Goal: Navigation & Orientation: Find specific page/section

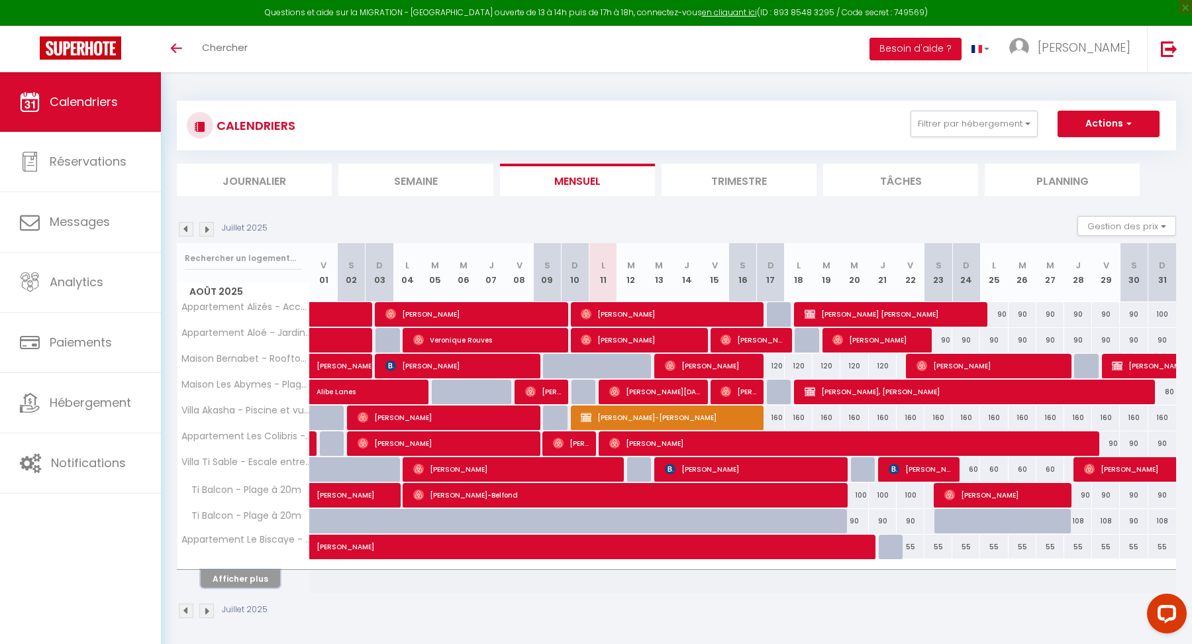
click at [247, 573] on button "Afficher plus" at bounding box center [240, 579] width 79 height 18
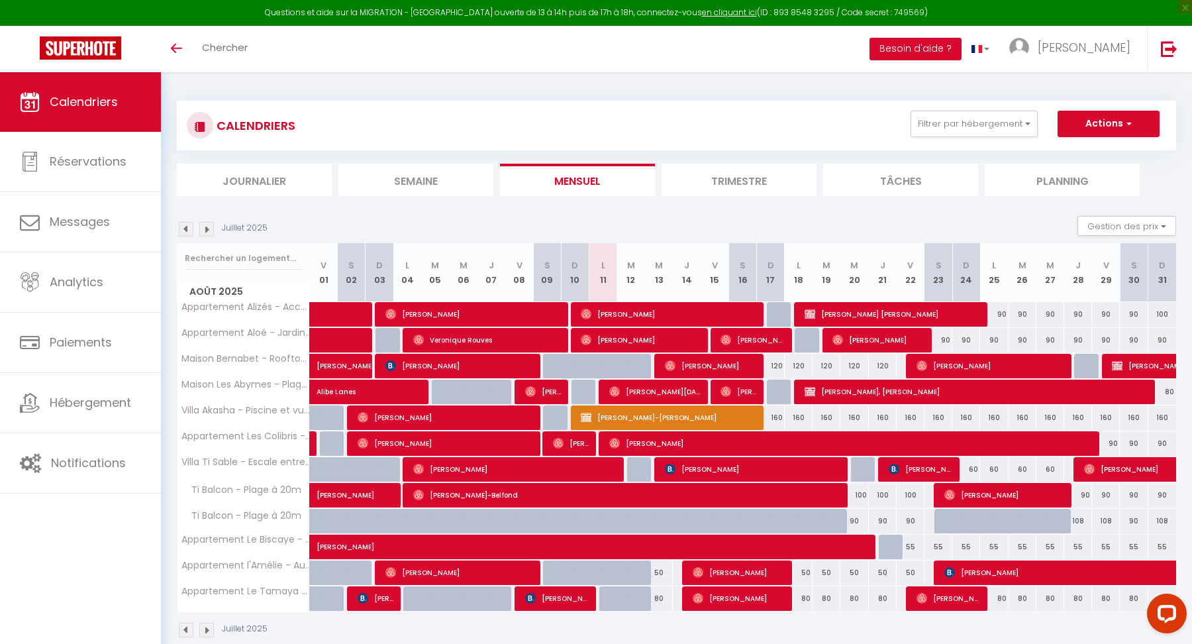
scroll to position [72, 0]
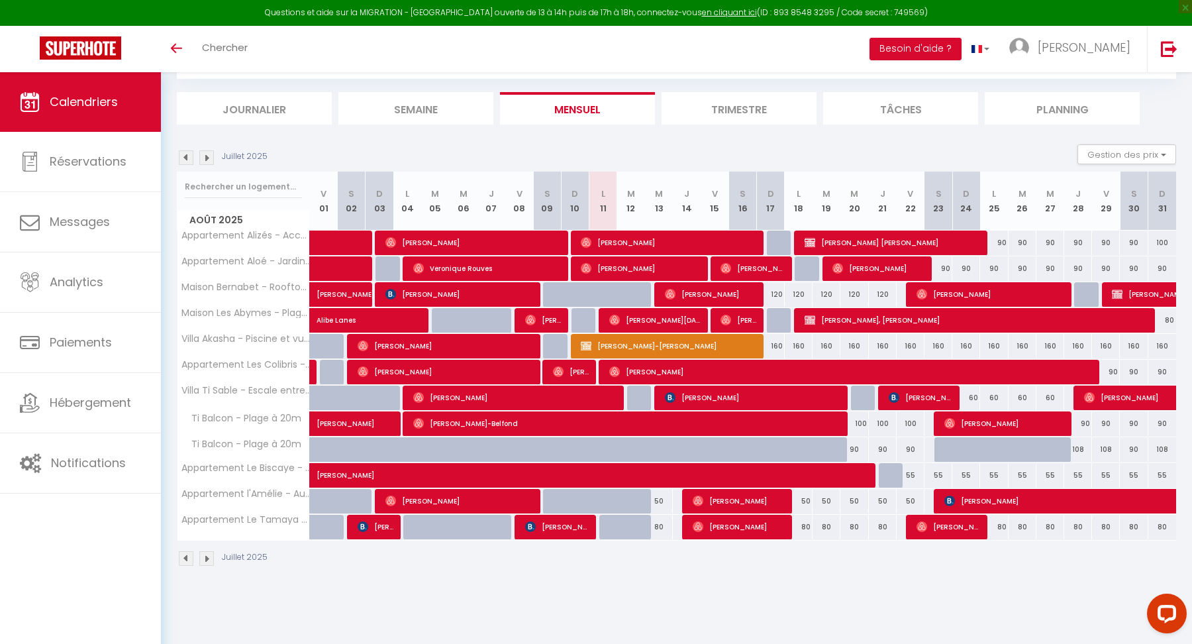
click at [208, 163] on img at bounding box center [206, 157] width 15 height 15
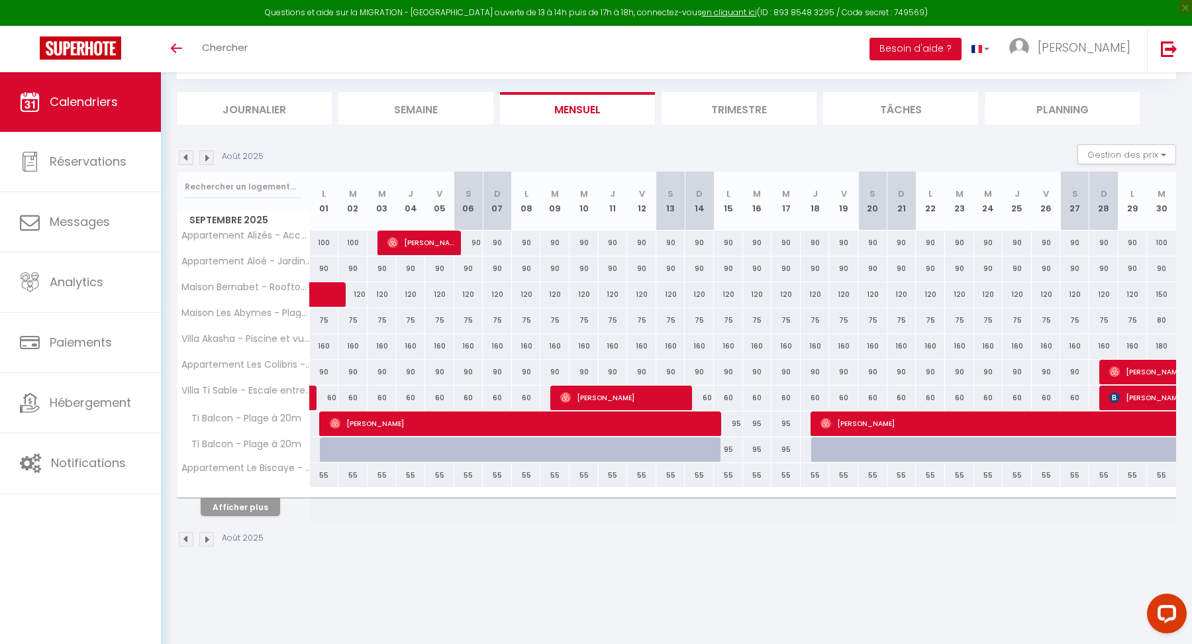
click at [181, 161] on img at bounding box center [186, 157] width 15 height 15
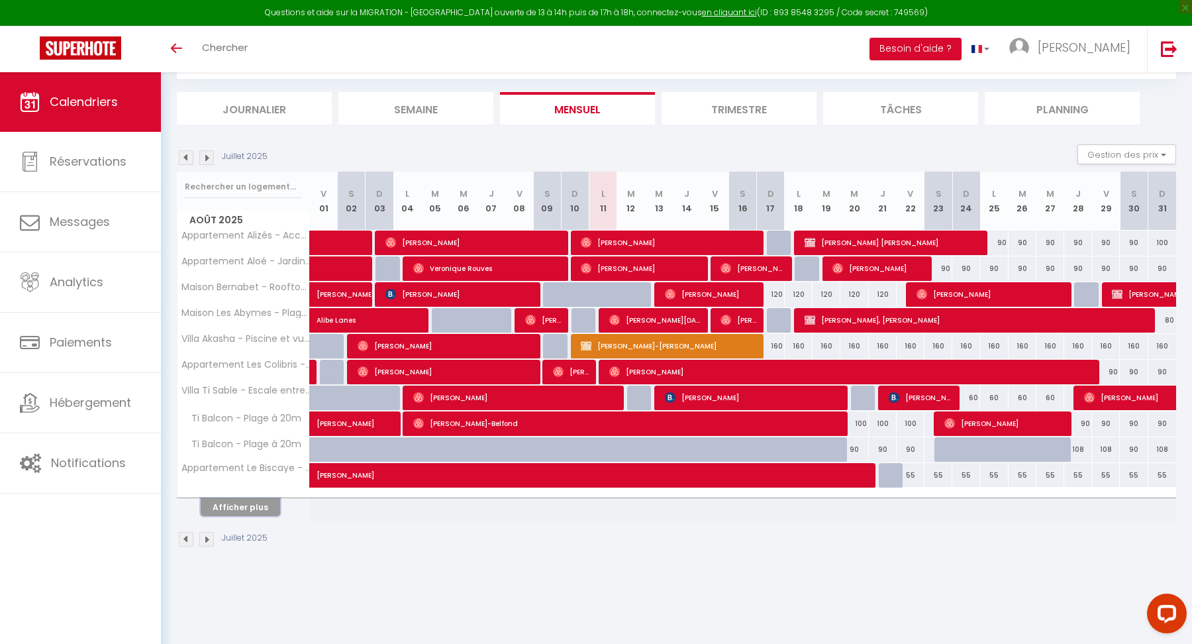
click at [269, 510] on button "Afficher plus" at bounding box center [240, 507] width 79 height 18
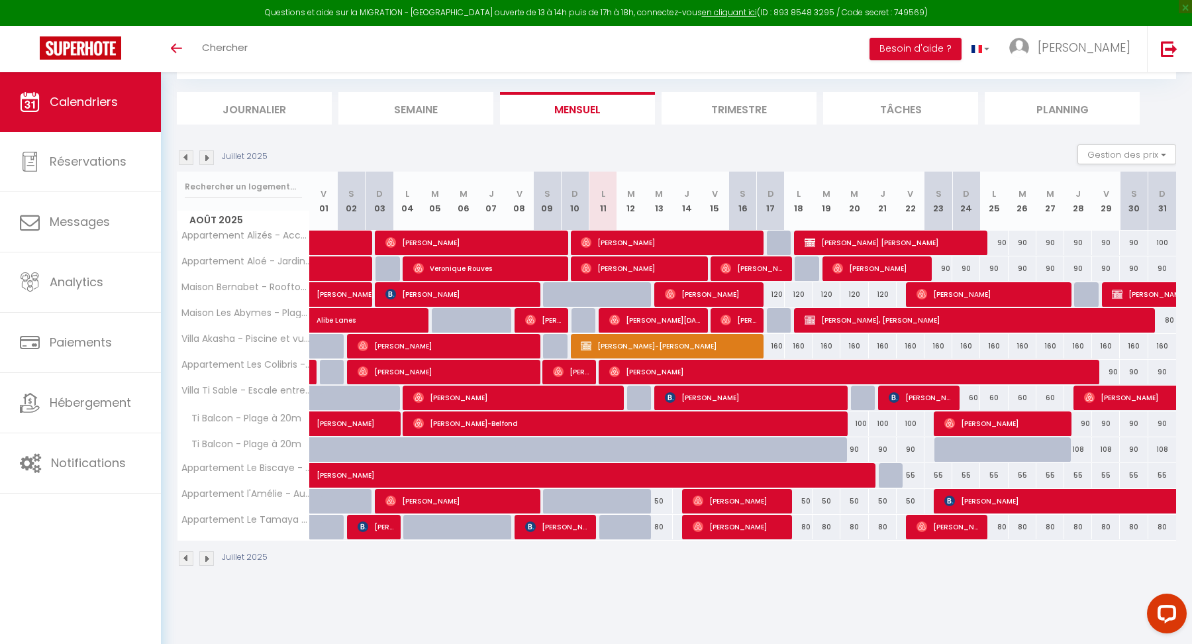
click at [208, 162] on img at bounding box center [206, 157] width 15 height 15
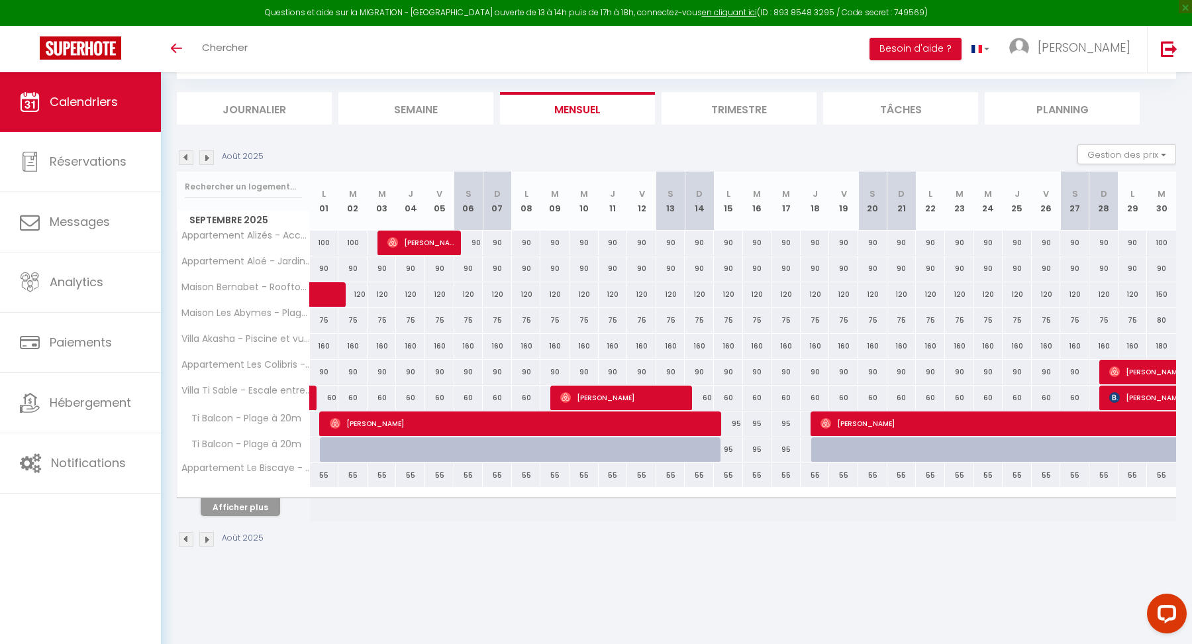
click at [208, 162] on img at bounding box center [206, 157] width 15 height 15
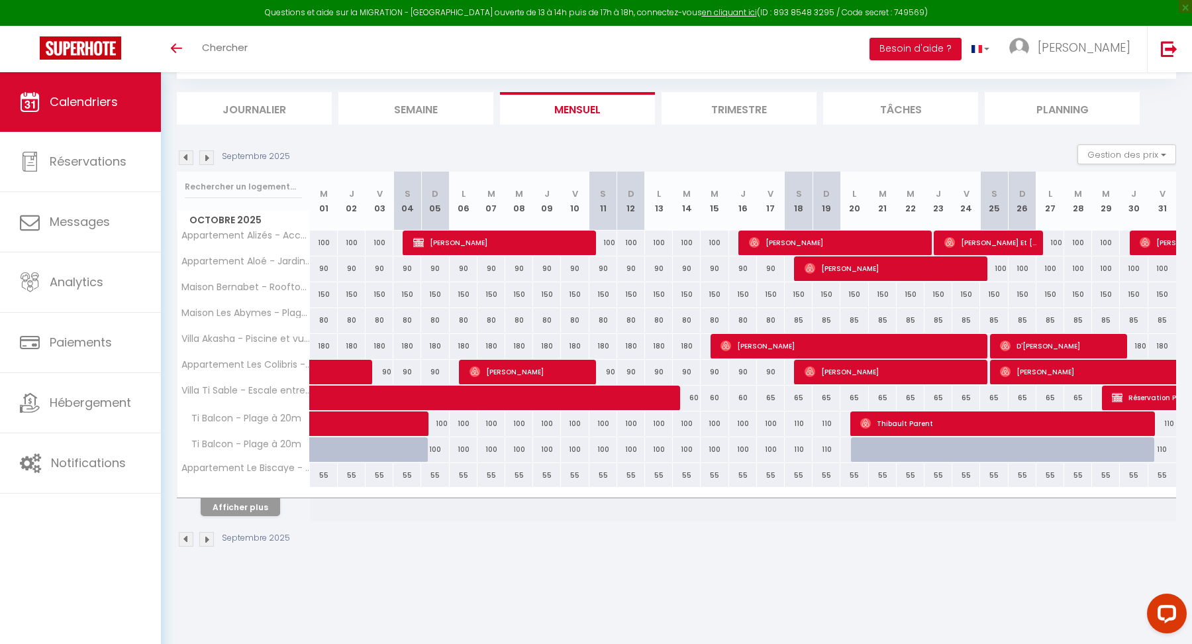
click at [208, 162] on img at bounding box center [206, 157] width 15 height 15
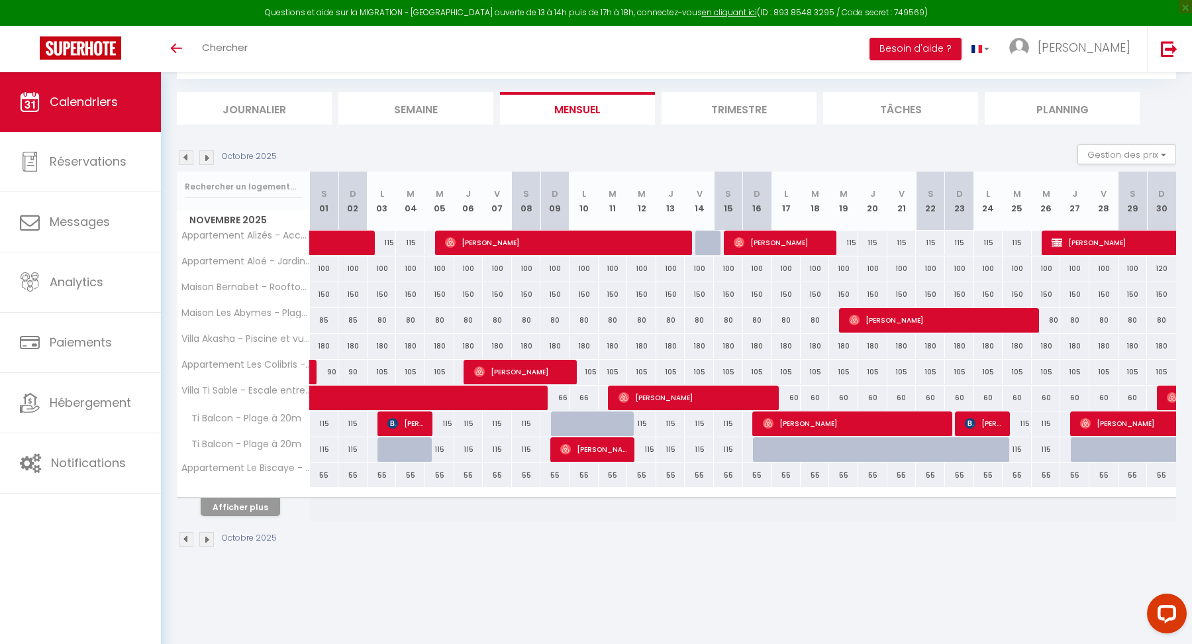
click at [189, 158] on img at bounding box center [186, 157] width 15 height 15
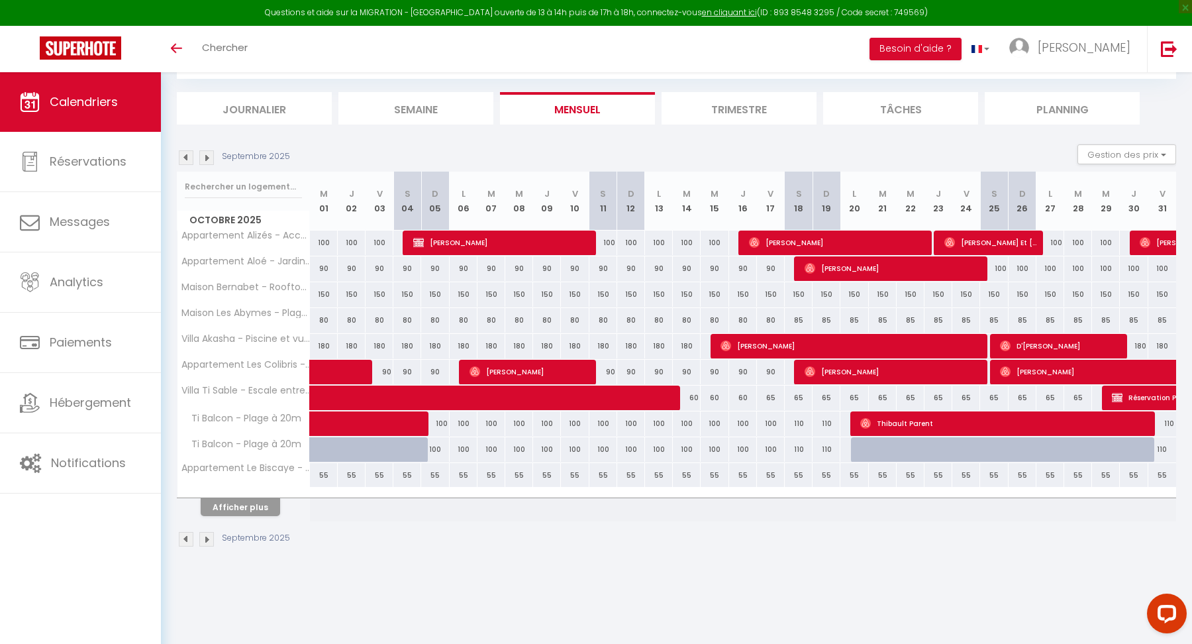
click at [189, 158] on img at bounding box center [186, 157] width 15 height 15
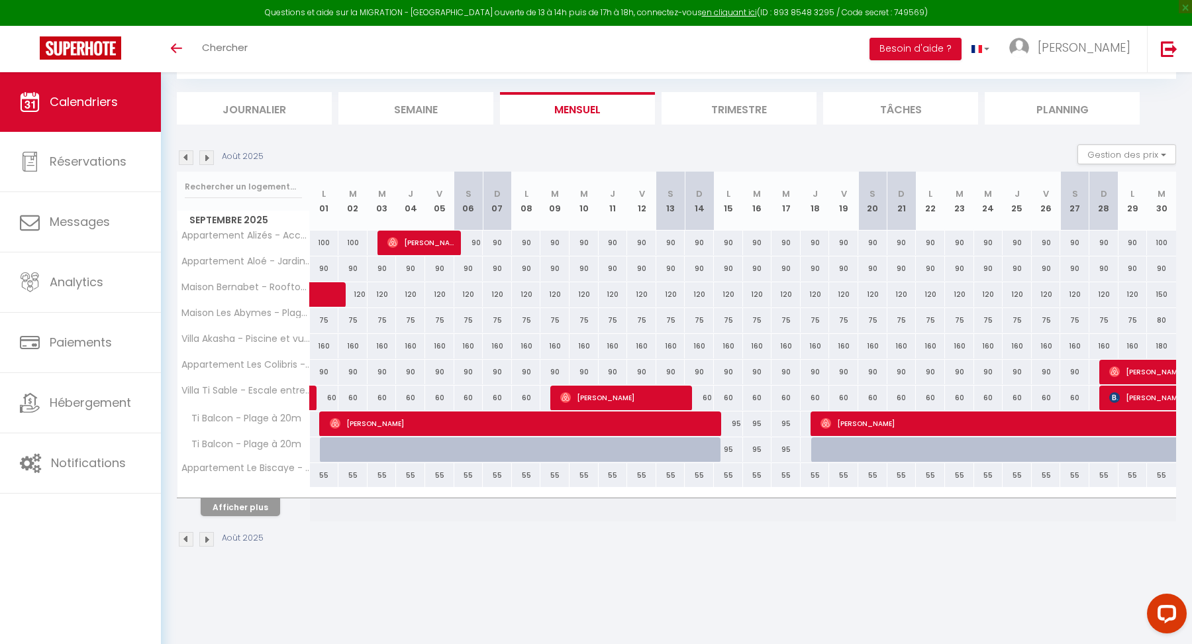
click at [204, 160] on img at bounding box center [206, 157] width 15 height 15
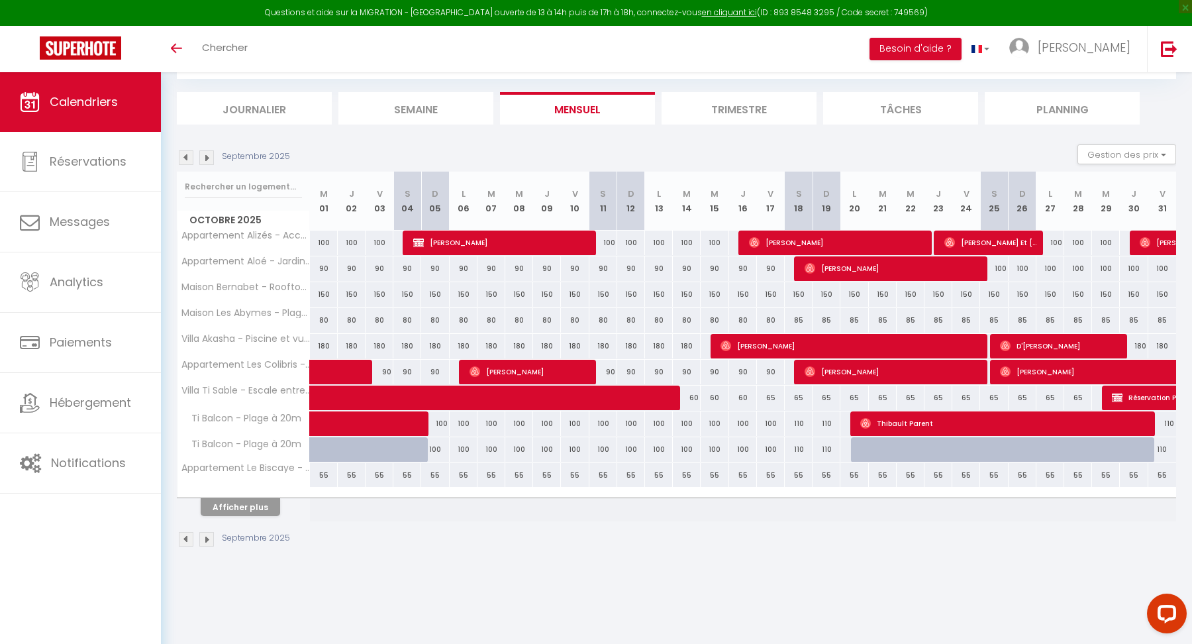
click at [204, 160] on img at bounding box center [206, 157] width 15 height 15
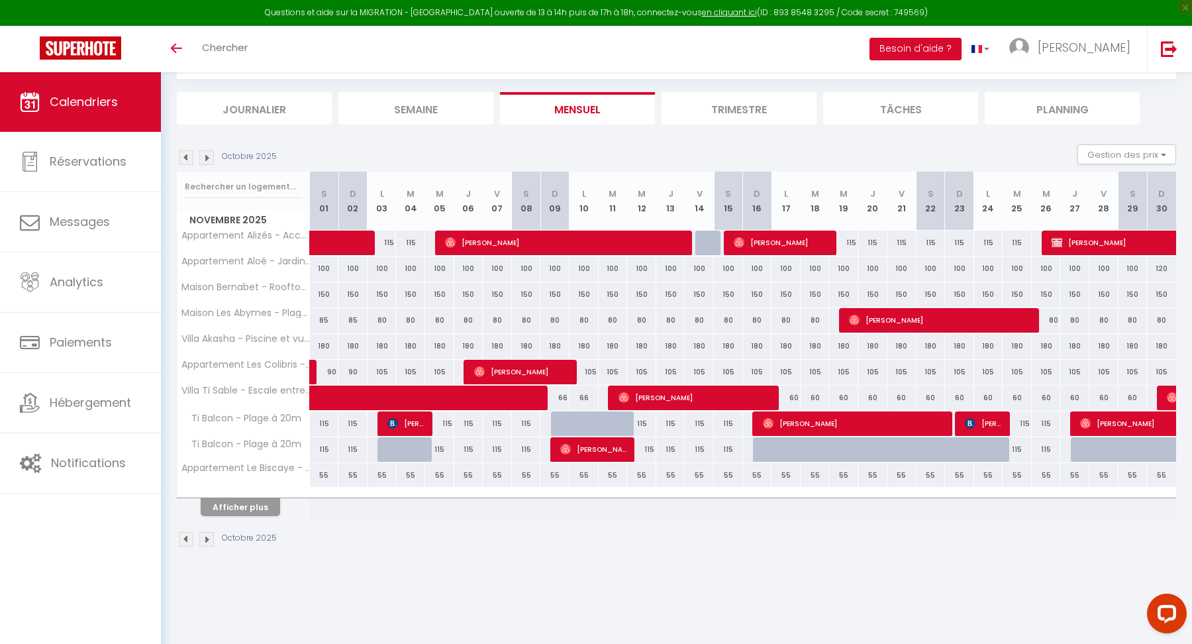
click at [204, 160] on img at bounding box center [206, 157] width 15 height 15
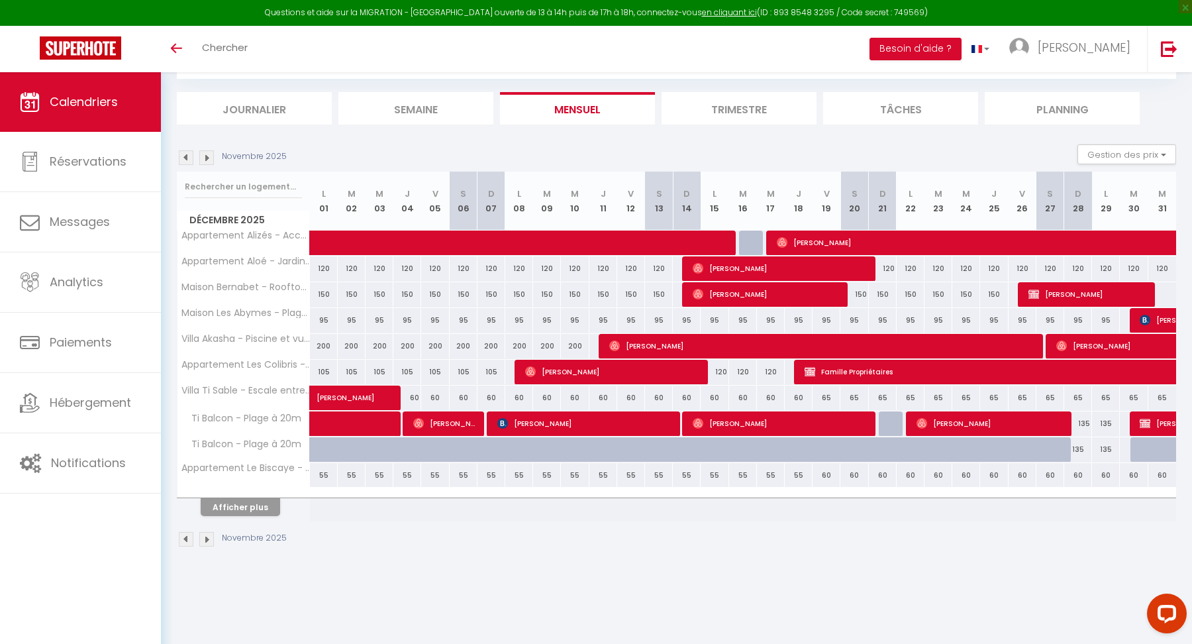
click at [204, 160] on img at bounding box center [206, 157] width 15 height 15
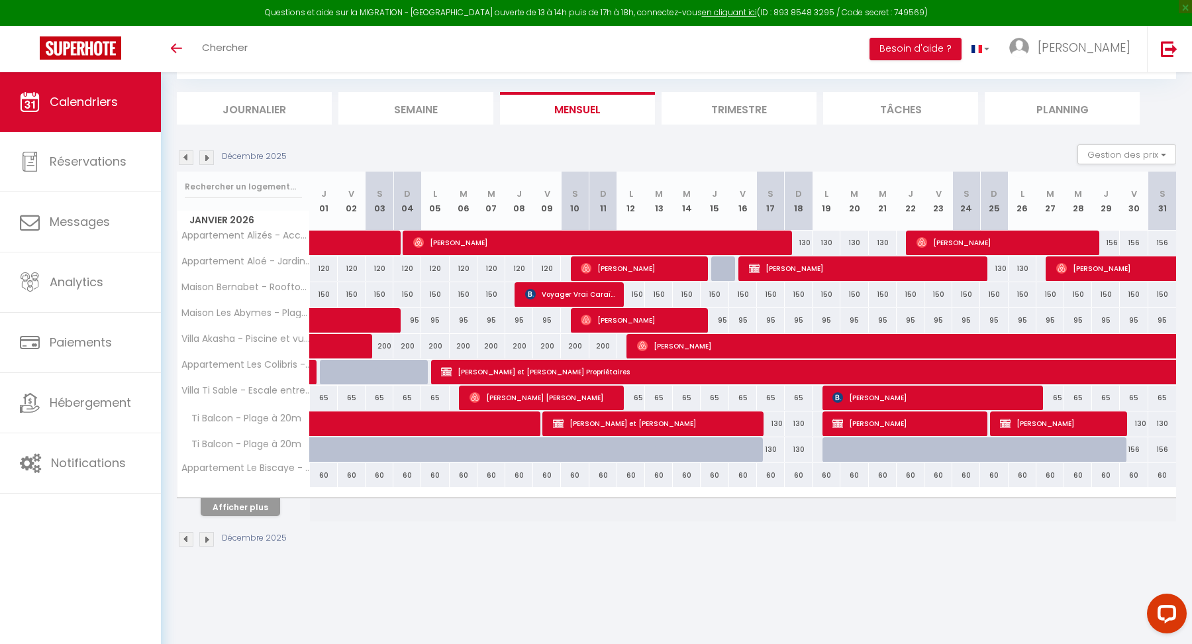
click at [204, 160] on img at bounding box center [206, 157] width 15 height 15
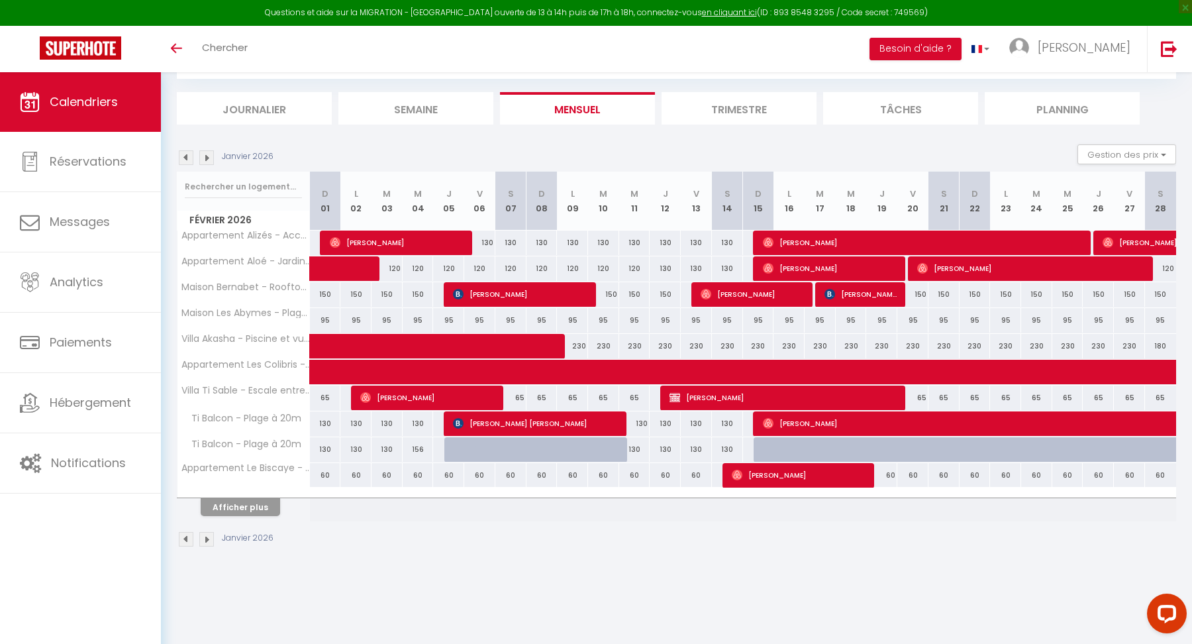
click at [204, 160] on img at bounding box center [206, 157] width 15 height 15
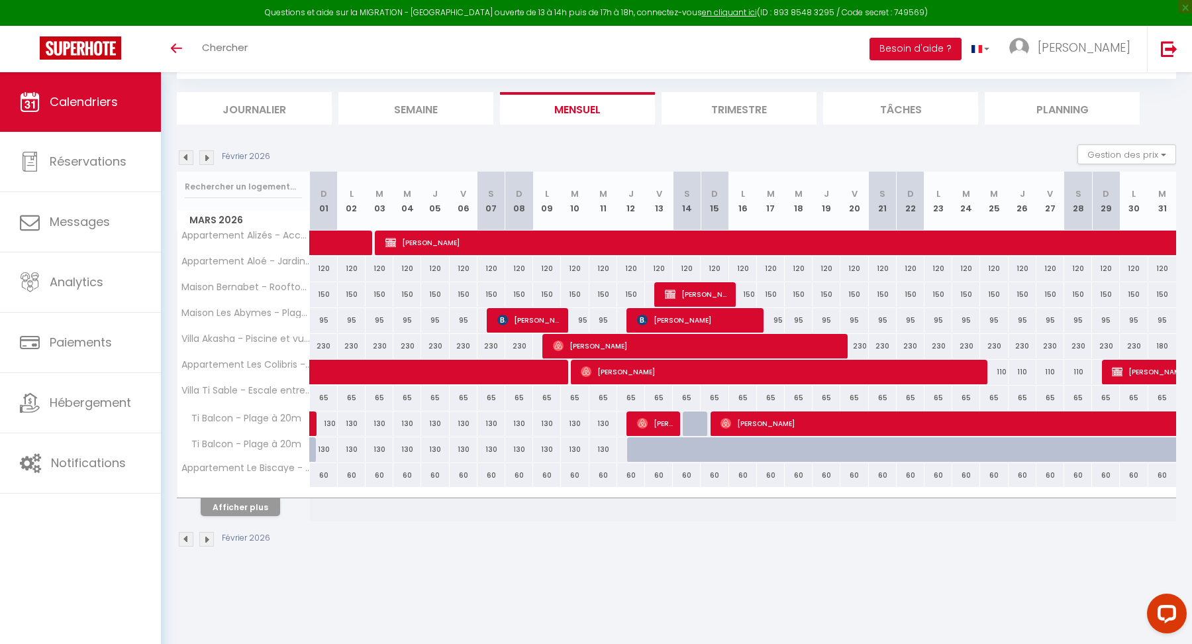
click at [204, 160] on img at bounding box center [206, 157] width 15 height 15
